Goal: Task Accomplishment & Management: Use online tool/utility

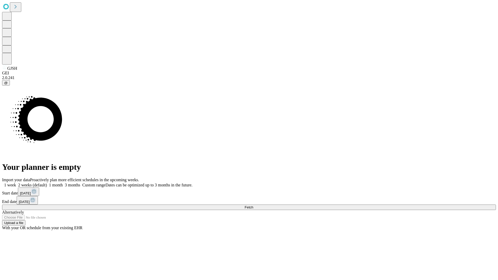
click at [253, 205] on span "Fetch" at bounding box center [249, 207] width 9 height 4
